Goal: Check status: Check status

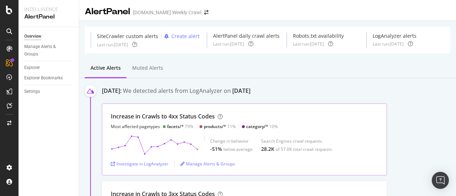
scroll to position [38, 0]
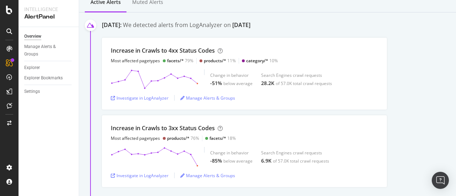
scroll to position [66, 0]
